Goal: Information Seeking & Learning: Learn about a topic

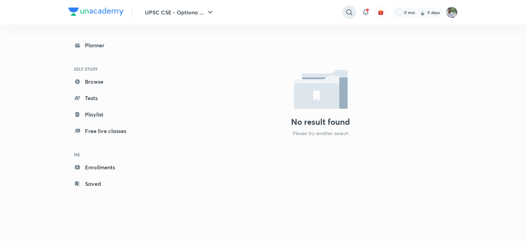
click at [348, 15] on icon at bounding box center [349, 12] width 8 height 8
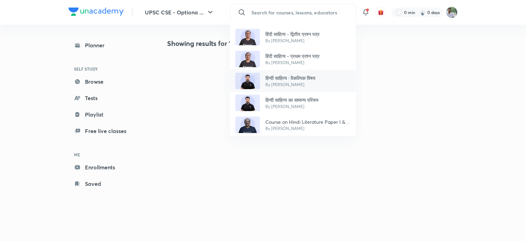
click at [301, 81] on p "By Himanshu Sharma" at bounding box center [290, 84] width 50 height 6
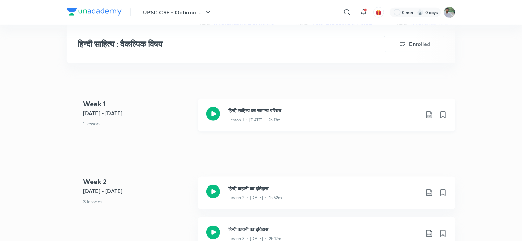
click at [283, 115] on div "Lesson 1 • [DATE] • 2h 13m" at bounding box center [324, 118] width 192 height 9
click at [364, 138] on link "हिन्दी साहित्य का सामान्य परिचय Lesson 1 • [DATE] • 2h 13m" at bounding box center [326, 119] width 257 height 41
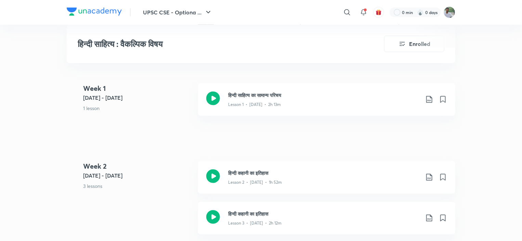
scroll to position [367, 0]
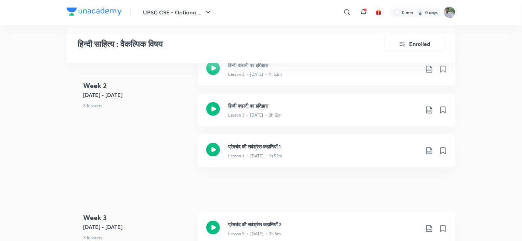
scroll to position [244, 0]
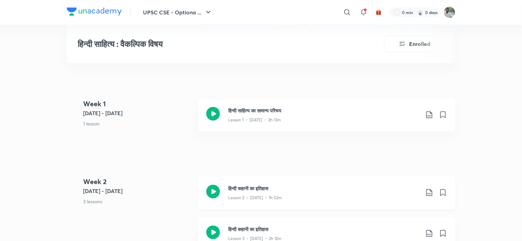
click at [216, 193] on icon at bounding box center [213, 191] width 14 height 14
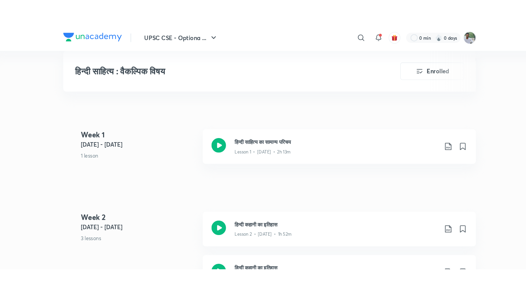
scroll to position [244, 0]
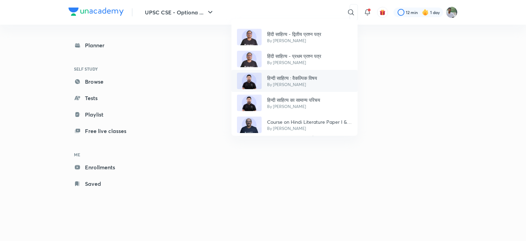
click at [295, 76] on p "हिन्दी साहित्य : वैकल्पिक विषय" at bounding box center [292, 77] width 50 height 7
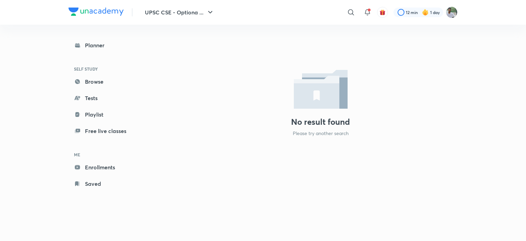
click at [295, 76] on img at bounding box center [321, 89] width 54 height 39
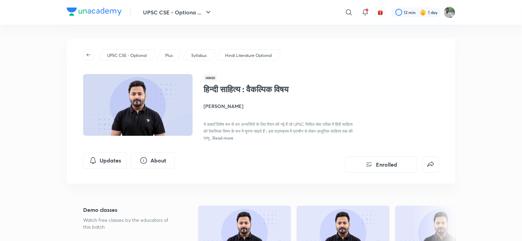
click at [439, 72] on div "UPSC CSE - Optional Plus Syllabus Hindi Literature Optional Hindi हिन्दी साहित्…" at bounding box center [261, 110] width 389 height 145
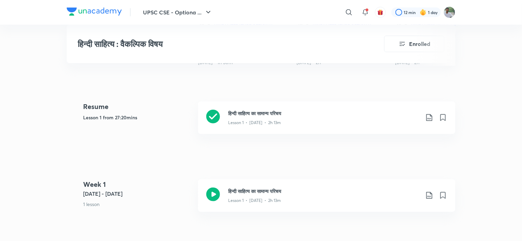
scroll to position [329, 0]
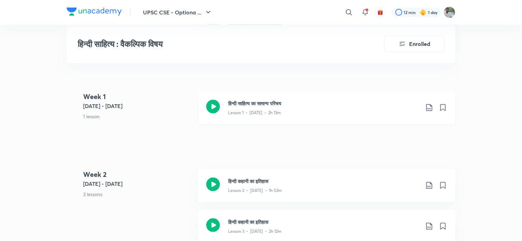
click at [429, 106] on icon at bounding box center [429, 107] width 8 height 8
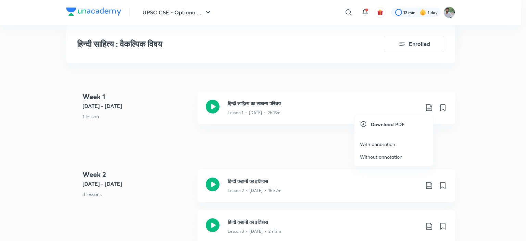
click at [391, 141] on p "With annotation" at bounding box center [377, 143] width 35 height 7
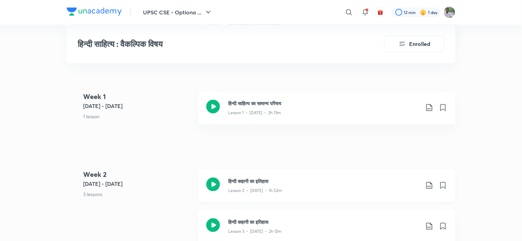
click at [428, 186] on icon at bounding box center [429, 185] width 6 height 7
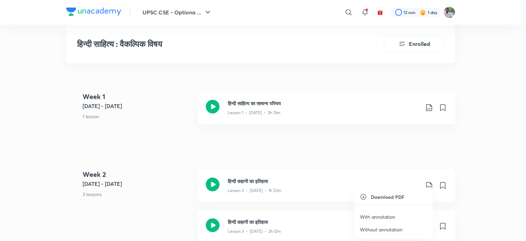
click at [387, 215] on p "With annotation" at bounding box center [377, 216] width 35 height 7
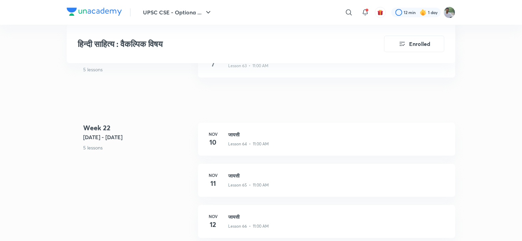
scroll to position [3641, 0]
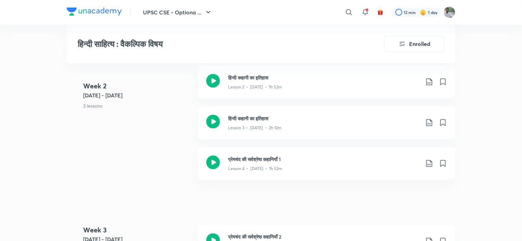
scroll to position [438, 0]
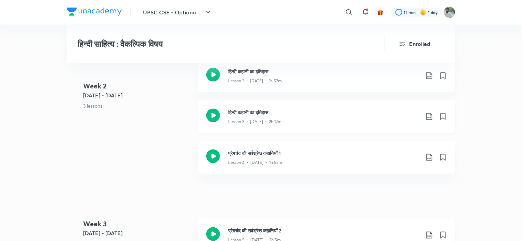
click at [429, 115] on icon at bounding box center [429, 116] width 8 height 8
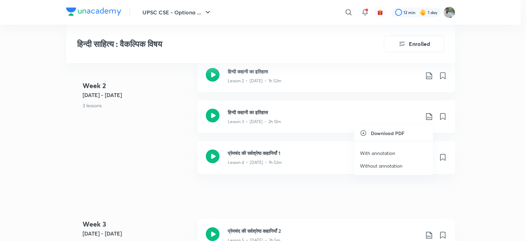
click at [397, 151] on li "With annotation" at bounding box center [393, 152] width 78 height 13
click at [388, 152] on p "With annotation" at bounding box center [377, 152] width 35 height 7
